Goal: Understand process/instructions: Learn how to perform a task or action

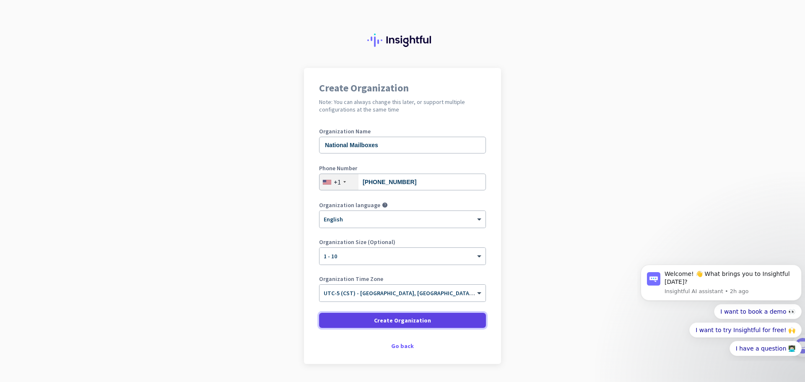
click at [445, 319] on span at bounding box center [402, 320] width 167 height 20
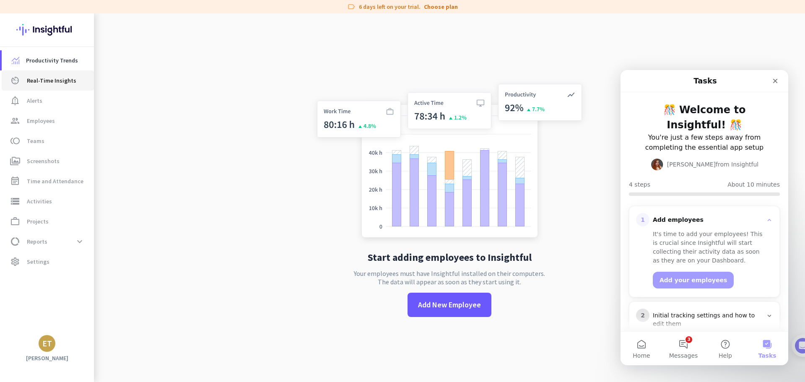
click at [51, 77] on span "Real-Time Insights" at bounding box center [51, 80] width 49 height 10
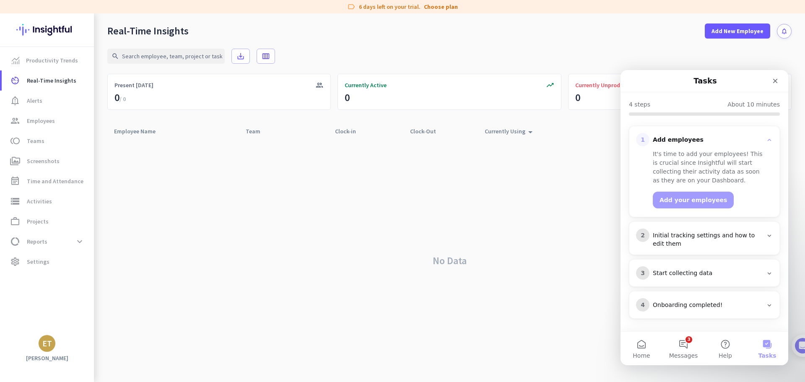
click at [709, 239] on div "Initial tracking settings and how to edit them" at bounding box center [708, 239] width 110 height 17
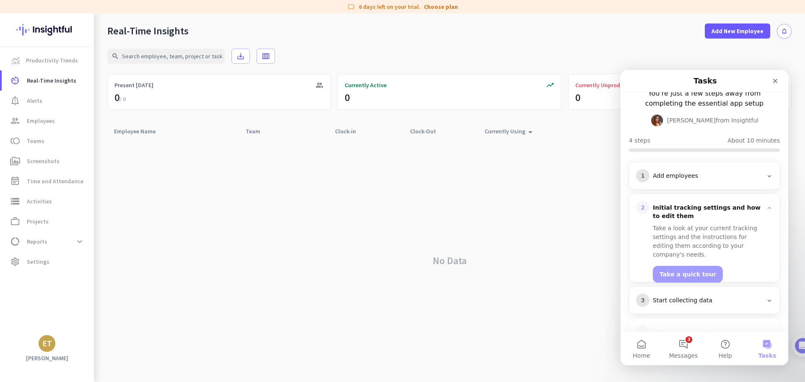
scroll to position [29, 0]
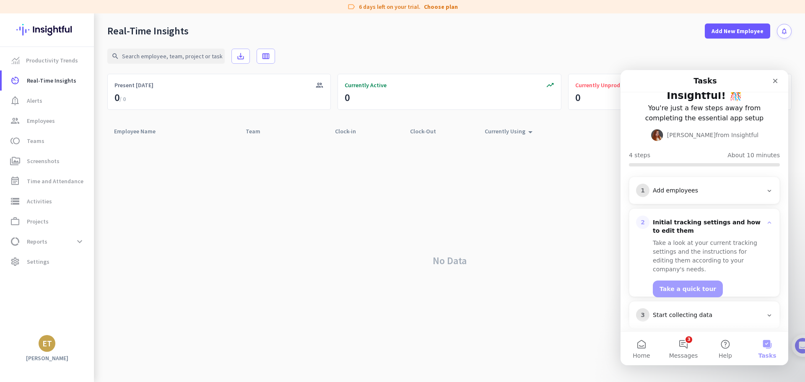
click at [696, 179] on div "1 Add employees" at bounding box center [704, 190] width 150 height 27
click at [699, 191] on div "Add employees" at bounding box center [708, 191] width 110 height 8
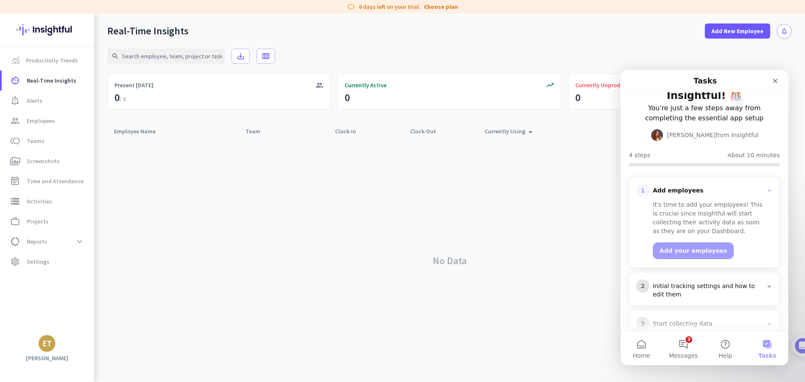
scroll to position [0, 0]
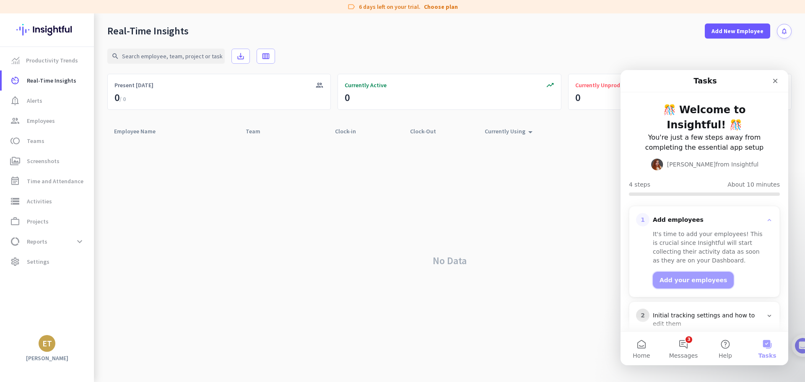
click at [707, 280] on button "Add your employees" at bounding box center [693, 280] width 81 height 17
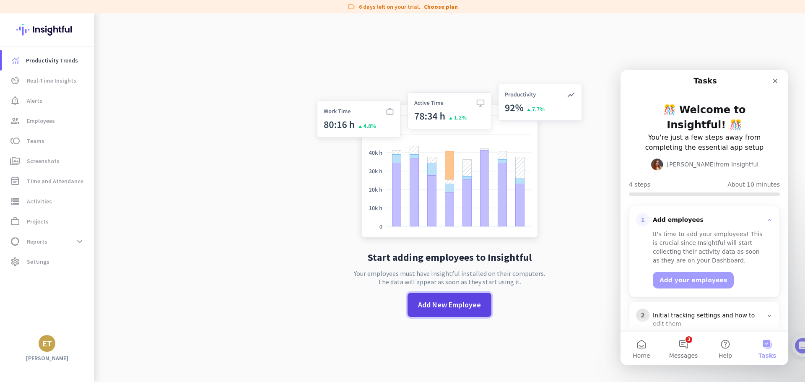
click at [465, 311] on span at bounding box center [449, 305] width 84 height 20
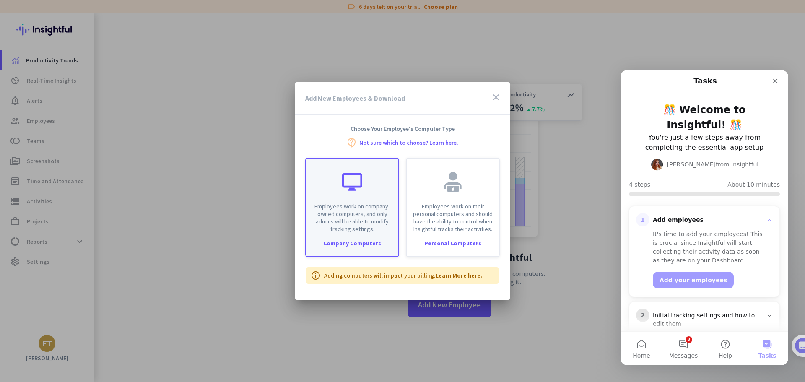
click at [343, 198] on div "Employees work on company-owned computers, and only admins will be able to modi…" at bounding box center [352, 195] width 92 height 74
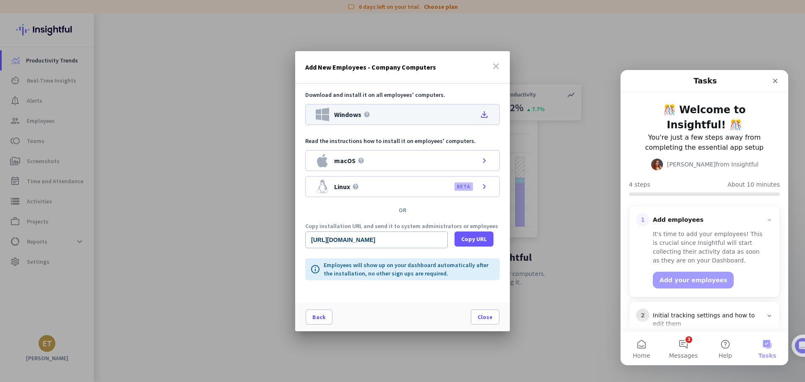
click at [488, 113] on icon "file_download" at bounding box center [484, 114] width 10 height 10
click at [486, 315] on span "Close" at bounding box center [484, 317] width 15 height 8
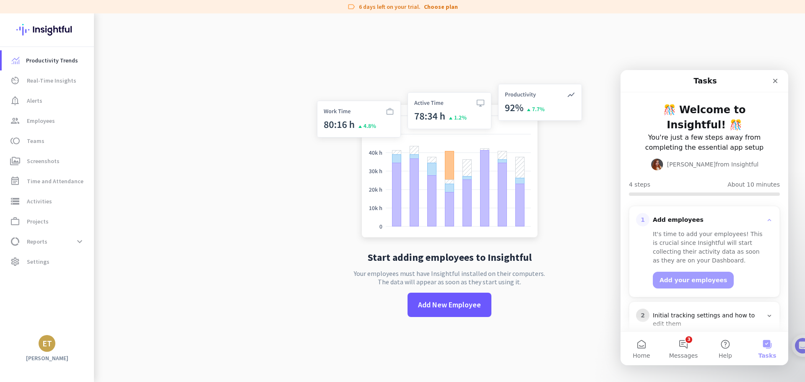
click at [581, 242] on img at bounding box center [449, 162] width 277 height 167
click at [49, 85] on span "Real-Time Insights" at bounding box center [51, 80] width 49 height 10
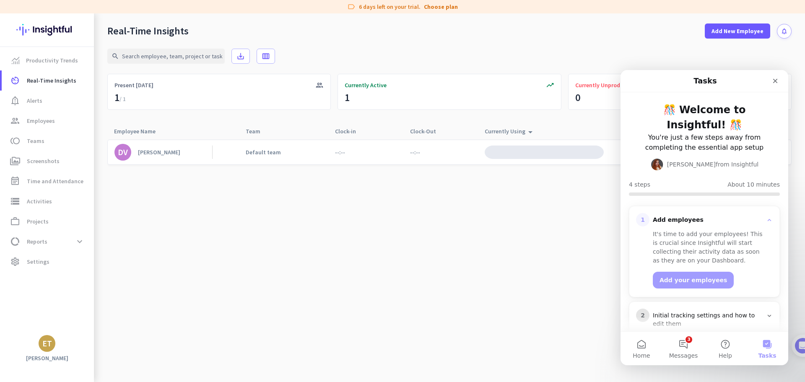
click at [194, 151] on link "DV Dave Vincent" at bounding box center [163, 152] width 98 height 17
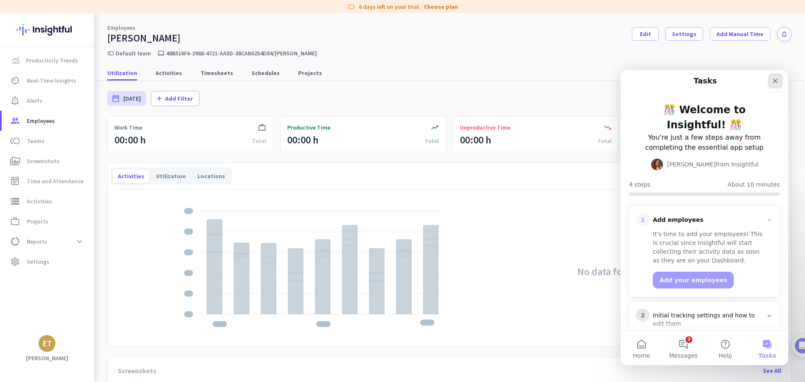
click at [775, 81] on icon "Close" at bounding box center [775, 81] width 5 height 5
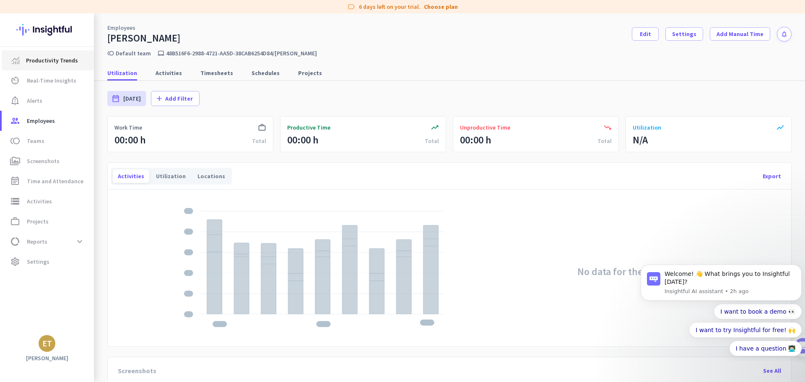
click at [49, 60] on span "Productivity Trends" at bounding box center [52, 60] width 52 height 10
